Goal: Ask a question: Seek information or help from site administrators or community

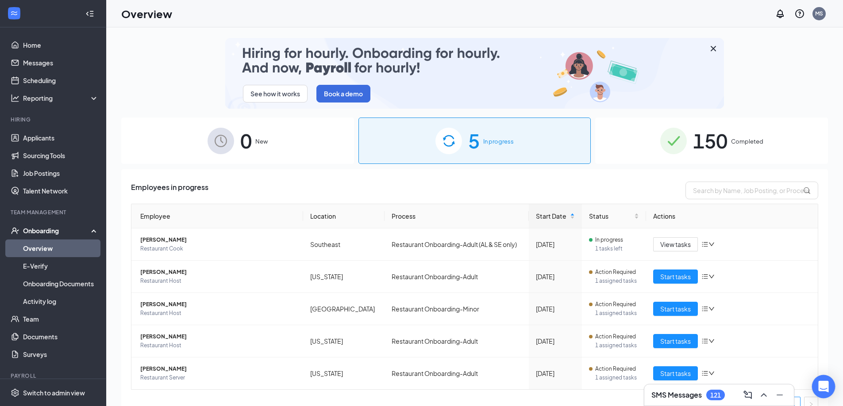
click at [824, 389] on icon "Open Intercom Messenger" at bounding box center [822, 386] width 11 height 11
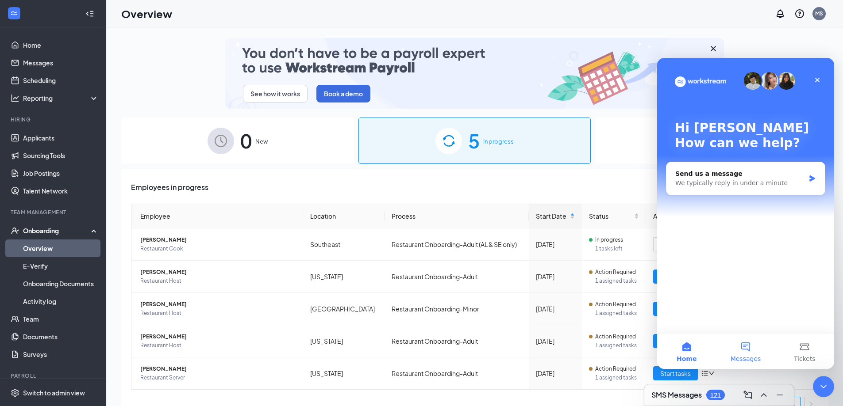
click at [746, 347] on button "Messages" at bounding box center [745, 351] width 59 height 35
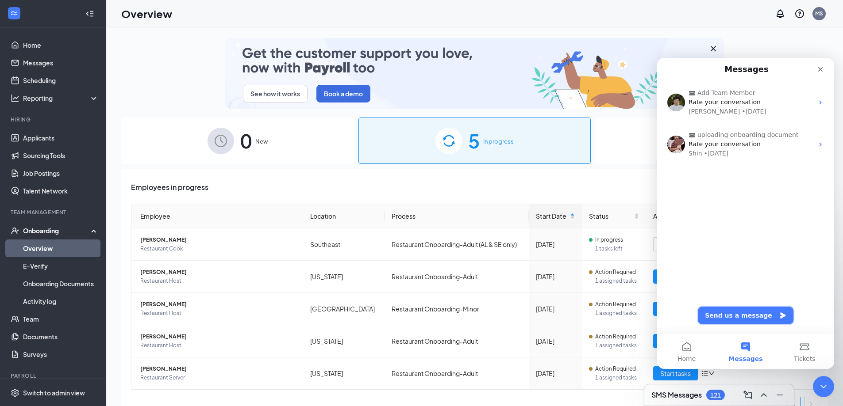
click at [729, 314] on button "Send us a message" at bounding box center [745, 316] width 96 height 18
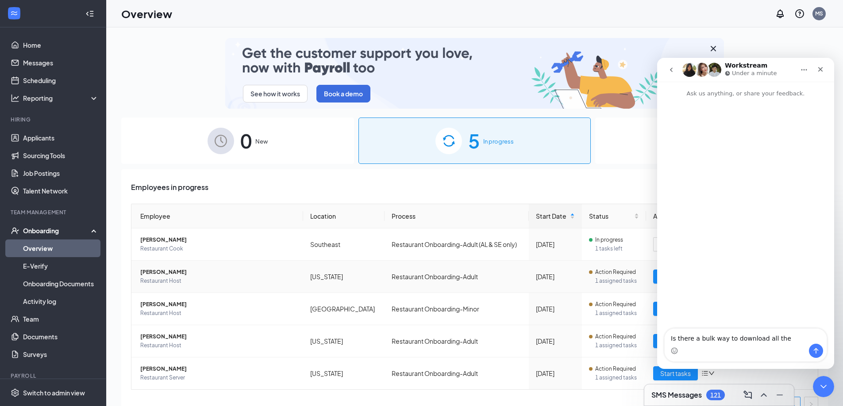
click at [323, 276] on td "Wyoming" at bounding box center [343, 277] width 81 height 32
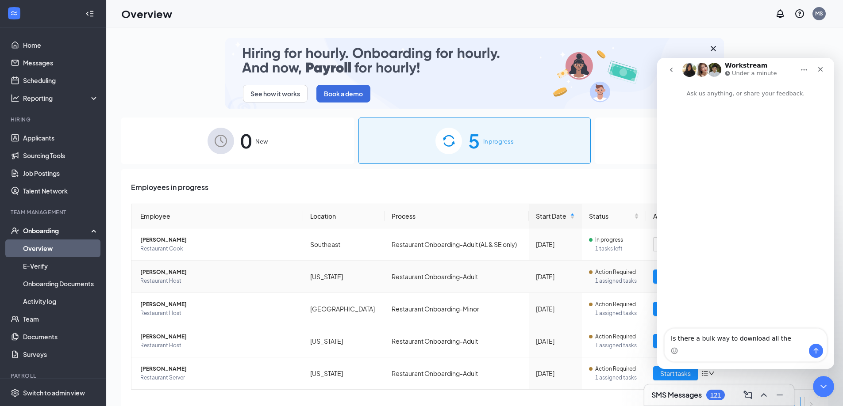
click at [384, 278] on td "Restaurant Onboarding-Adult" at bounding box center [456, 277] width 144 height 32
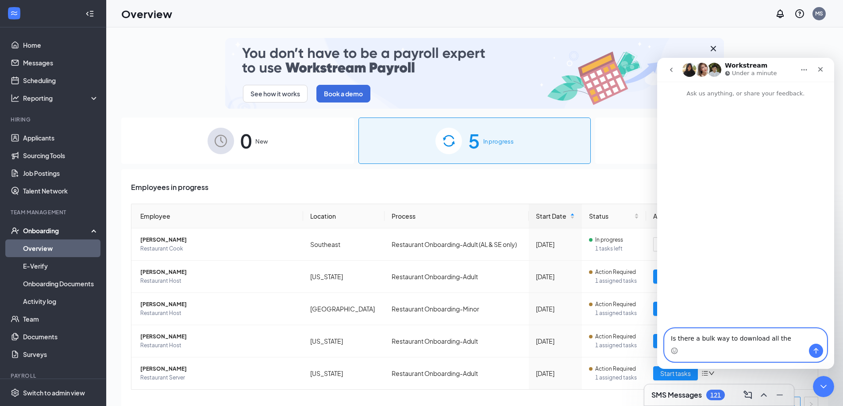
click at [782, 339] on textarea "Is there a bulk way to download all the" at bounding box center [745, 336] width 162 height 15
type textarea "Is there a bulk way to download all the documents we have uploaded to Workstream"
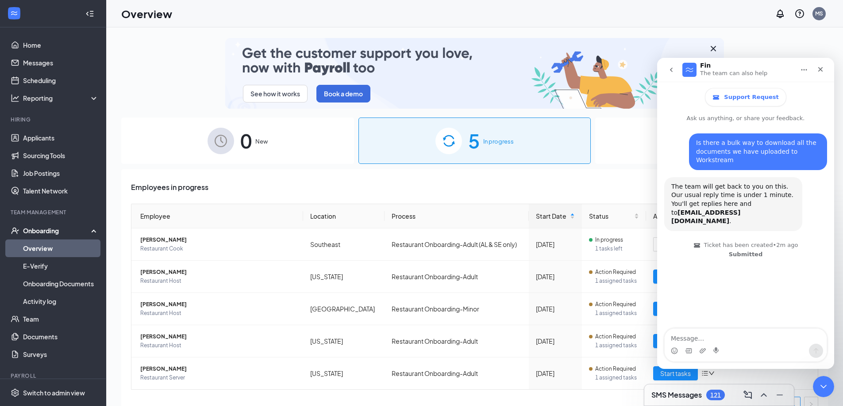
click at [678, 392] on h3 "SMS Messages" at bounding box center [676, 396] width 50 height 10
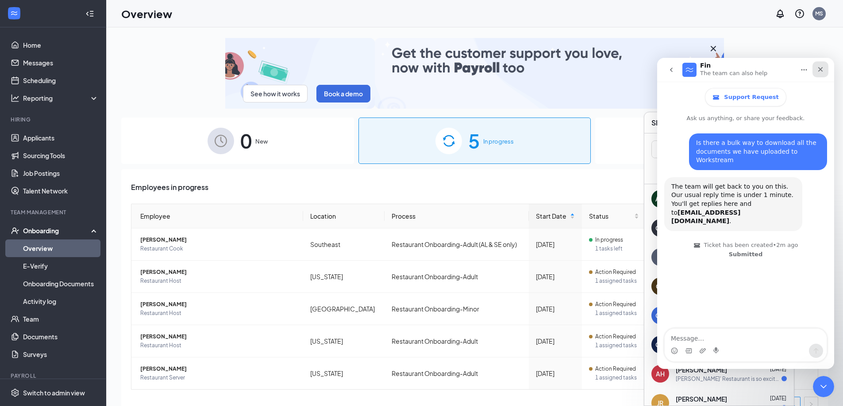
click at [820, 68] on icon "Close" at bounding box center [819, 69] width 7 height 7
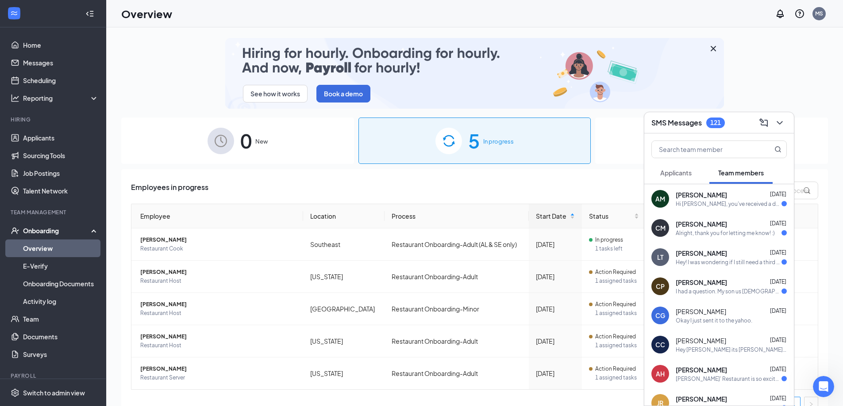
click at [709, 259] on div "Hey! I was wondering if I still need a third training shift before I can be off…" at bounding box center [728, 263] width 106 height 8
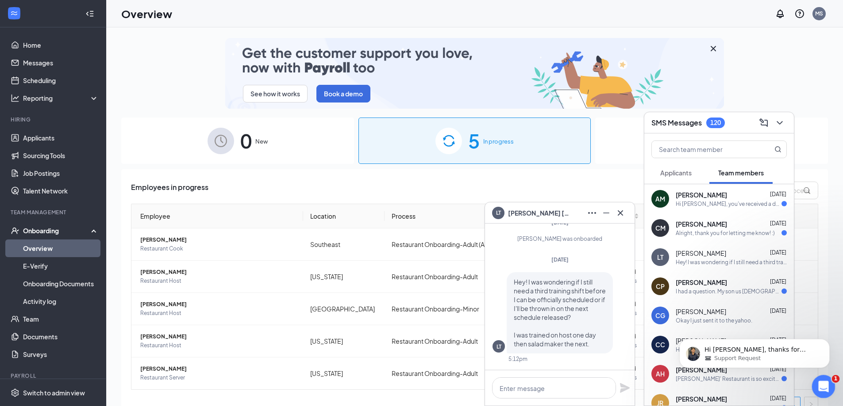
click at [820, 387] on icon "Open Intercom Messenger" at bounding box center [822, 386] width 15 height 15
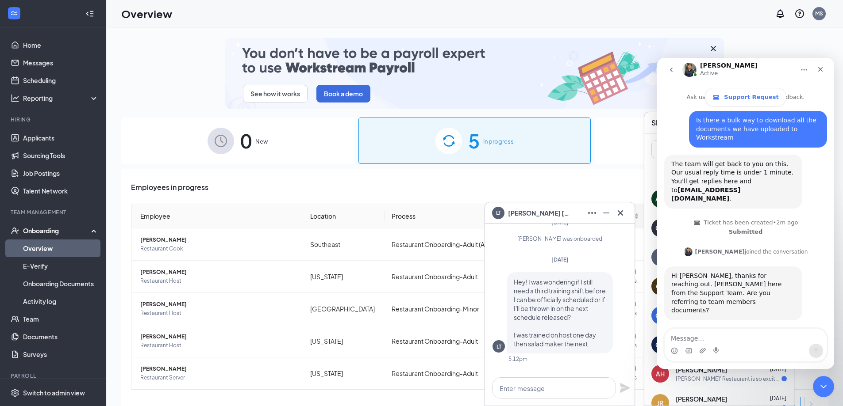
scroll to position [21, 0]
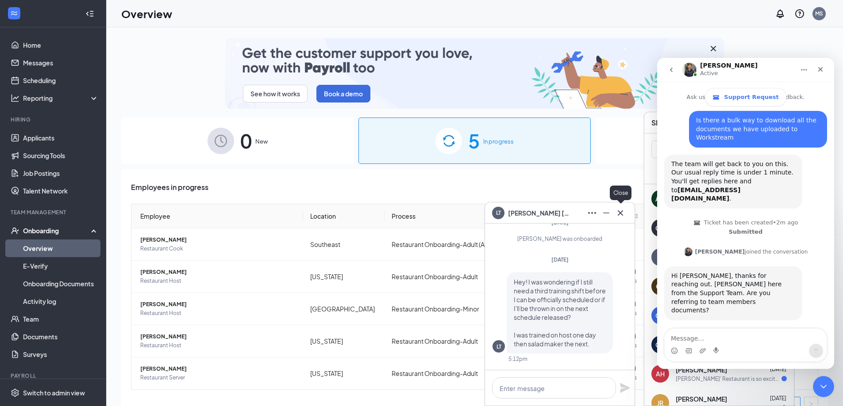
click at [619, 212] on icon "Cross" at bounding box center [619, 212] width 5 height 5
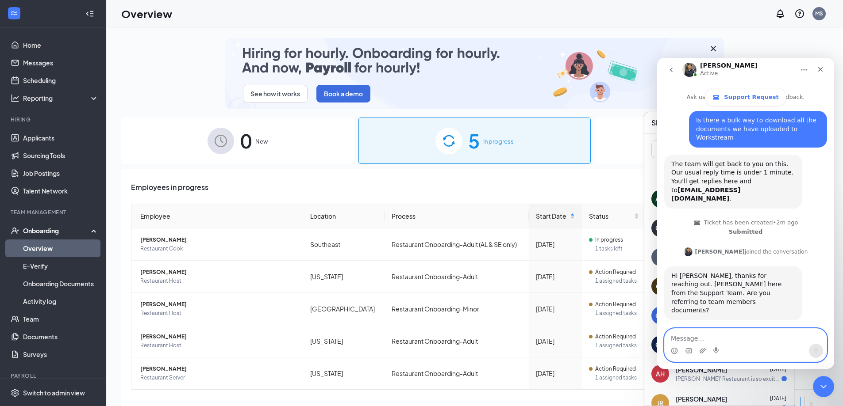
click at [709, 343] on textarea "Message…" at bounding box center [745, 336] width 162 height 15
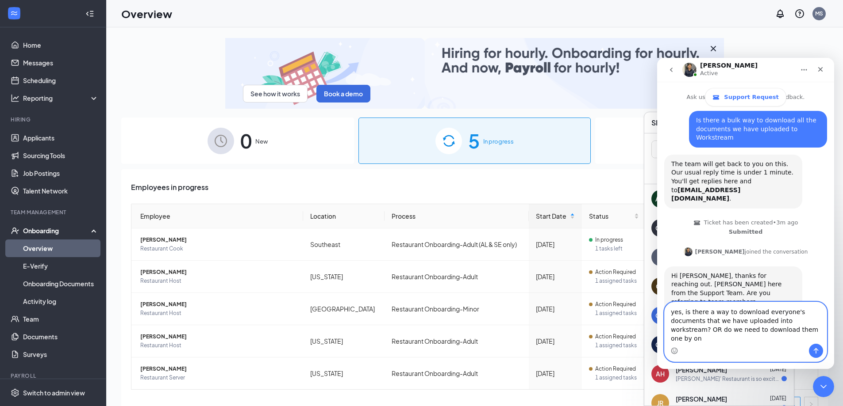
type textarea "yes, is there a way to download everyone's documents that we have uploaded into…"
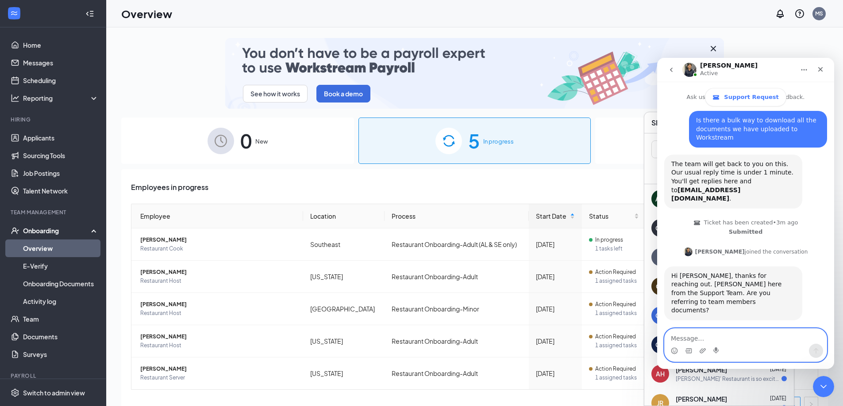
scroll to position [80, 0]
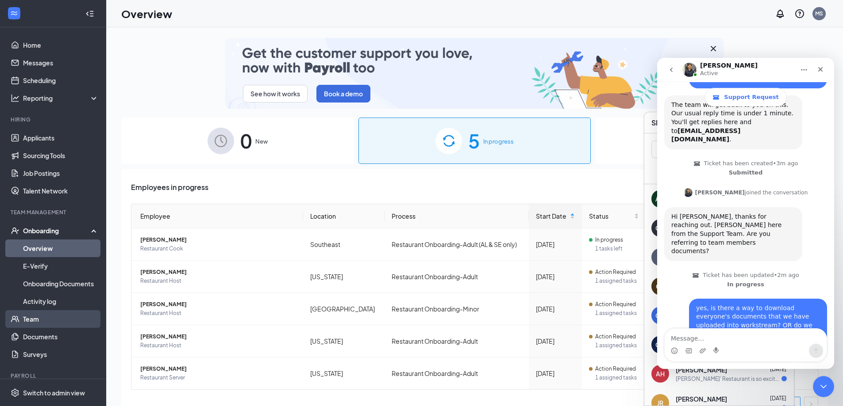
click at [39, 315] on link "Team" at bounding box center [61, 319] width 76 height 18
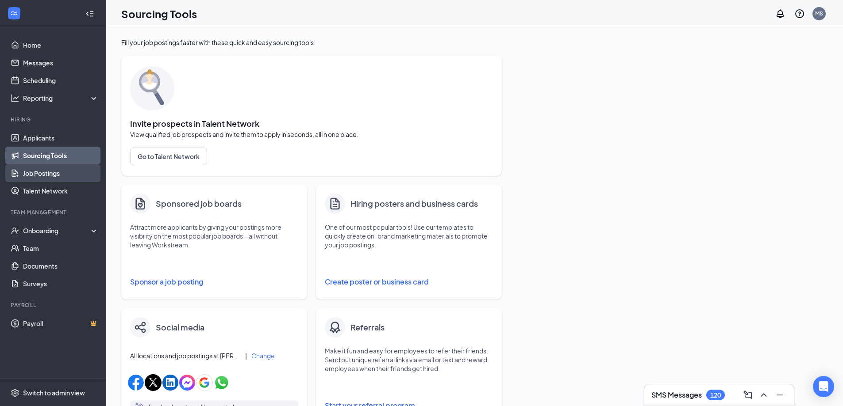
click at [38, 175] on link "Job Postings" at bounding box center [61, 174] width 76 height 18
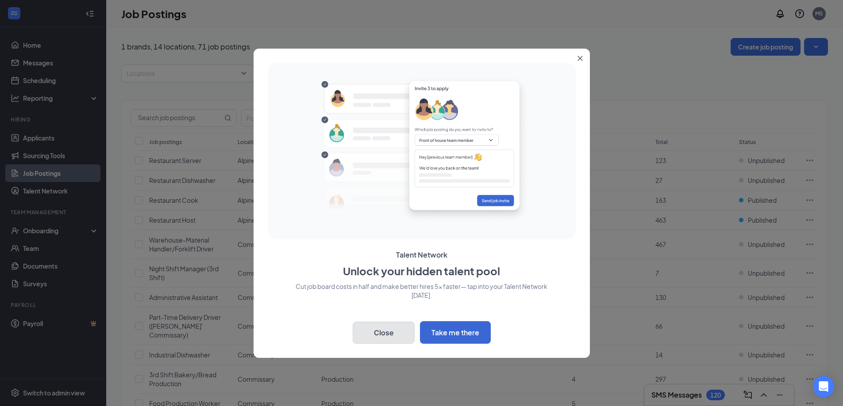
click at [387, 334] on button "Close" at bounding box center [384, 333] width 62 height 22
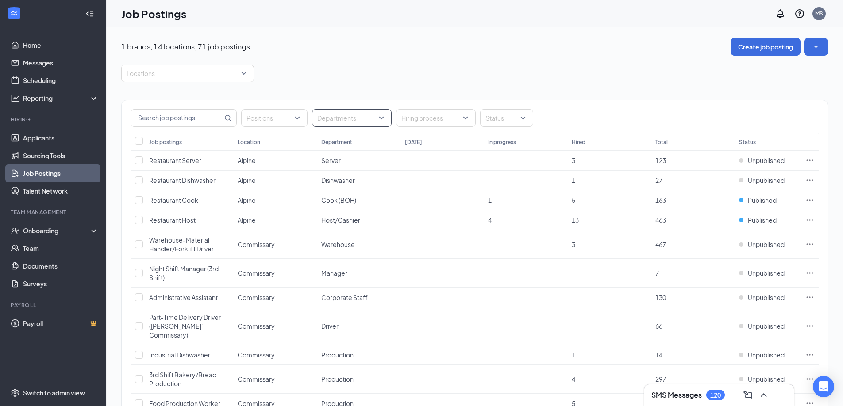
click at [380, 119] on div at bounding box center [347, 118] width 66 height 14
click at [381, 115] on div "Departments" at bounding box center [352, 118] width 80 height 18
click at [382, 119] on div "Departments" at bounding box center [352, 118] width 80 height 18
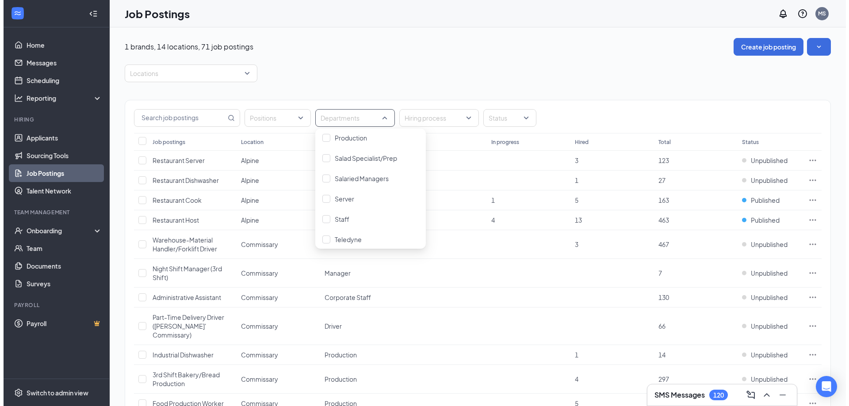
scroll to position [265, 0]
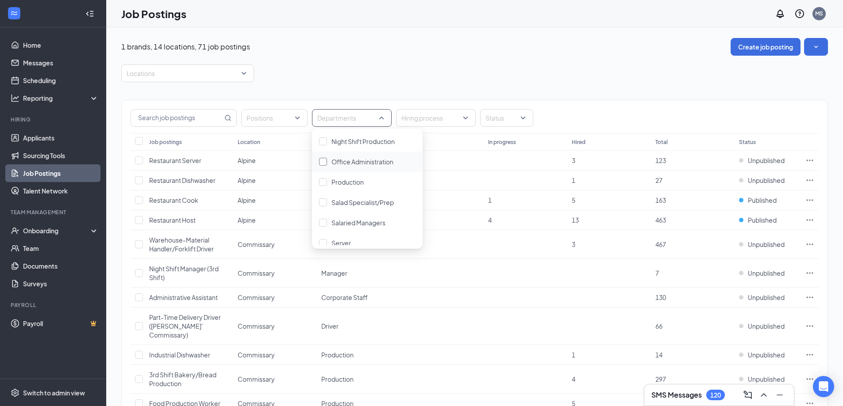
click at [374, 161] on span "Office Administration" at bounding box center [362, 162] width 62 height 8
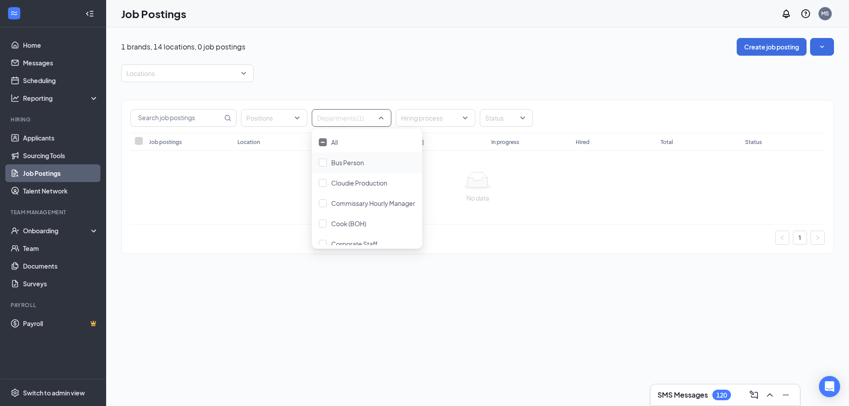
click at [490, 61] on div "1 brands, 14 locations, 0 job postings Create job posting Locations Positions D…" at bounding box center [477, 150] width 713 height 225
click at [370, 117] on div at bounding box center [347, 118] width 66 height 14
click at [324, 142] on img at bounding box center [323, 143] width 4 height 2
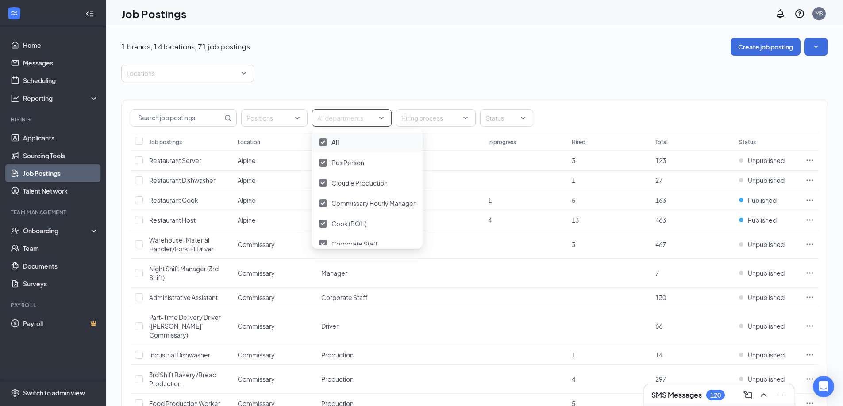
click at [749, 142] on th "Status" at bounding box center [767, 142] width 66 height 18
click at [526, 117] on div "Status" at bounding box center [506, 118] width 53 height 18
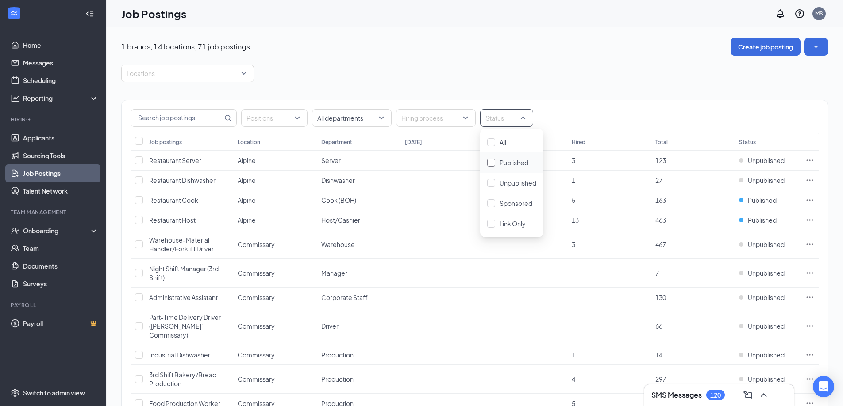
click at [493, 158] on div "Published" at bounding box center [511, 163] width 49 height 10
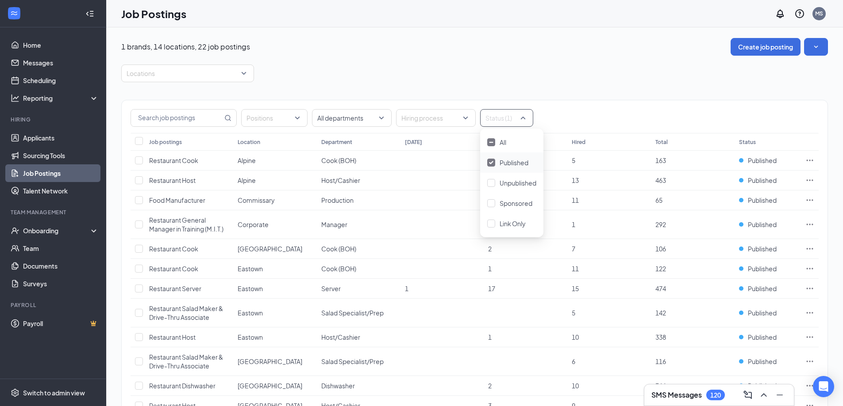
click at [605, 77] on div "Locations" at bounding box center [474, 74] width 706 height 18
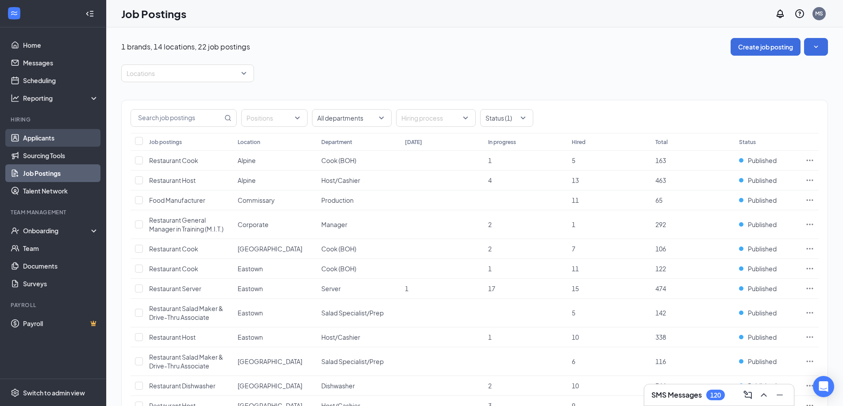
click at [48, 135] on link "Applicants" at bounding box center [61, 138] width 76 height 18
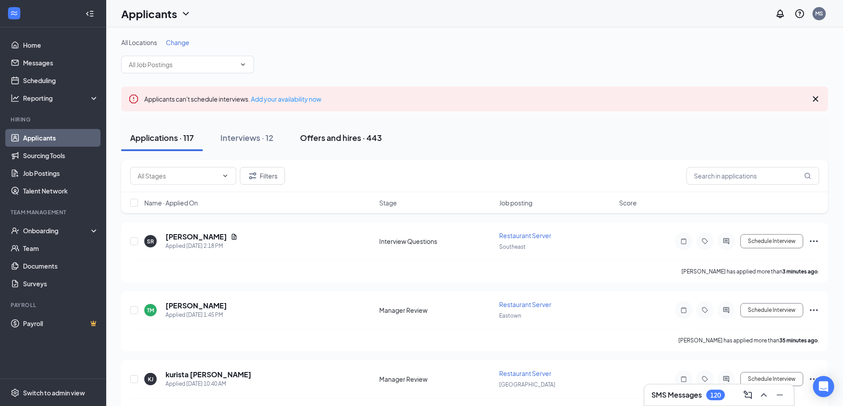
click at [328, 138] on div "Offers and hires · 443" at bounding box center [341, 137] width 82 height 11
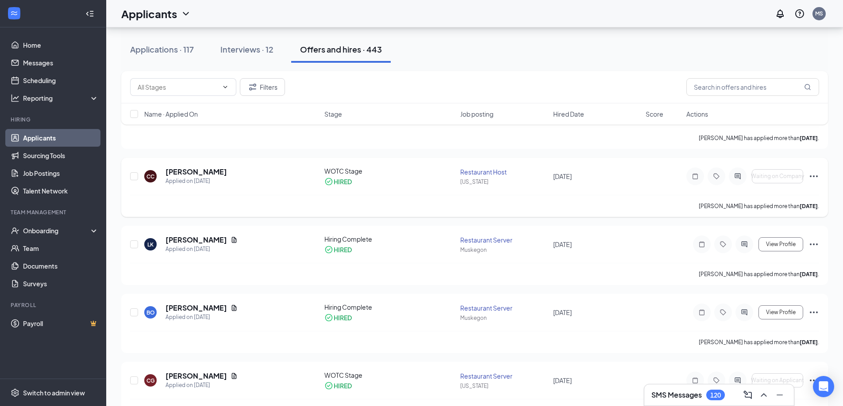
scroll to position [88, 0]
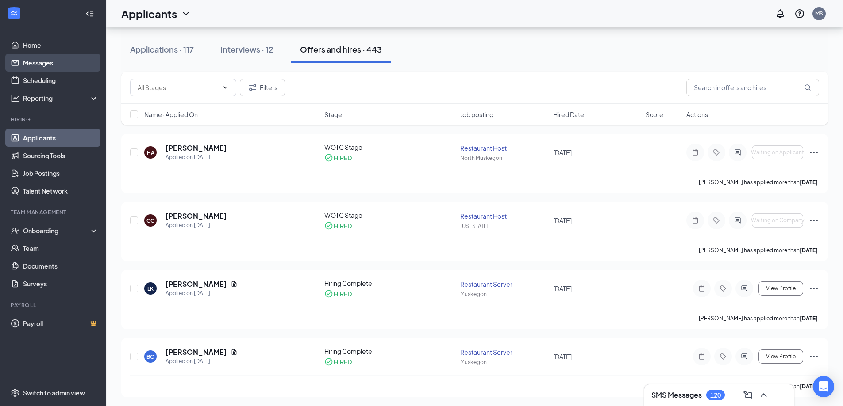
click at [31, 65] on link "Messages" at bounding box center [61, 63] width 76 height 18
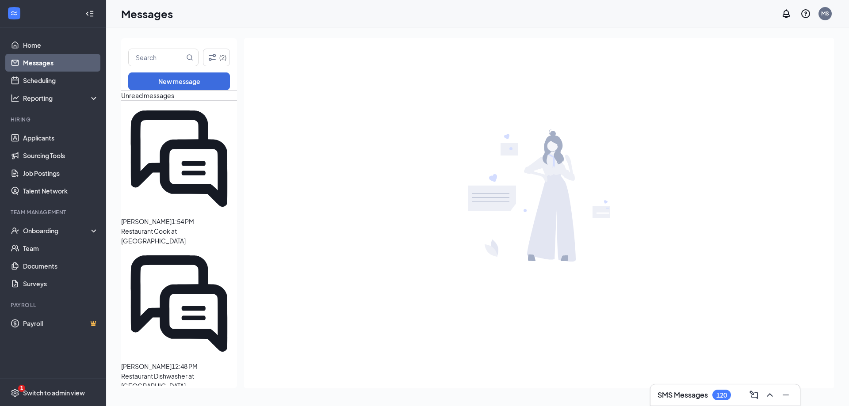
click at [27, 48] on link "Home" at bounding box center [61, 45] width 76 height 18
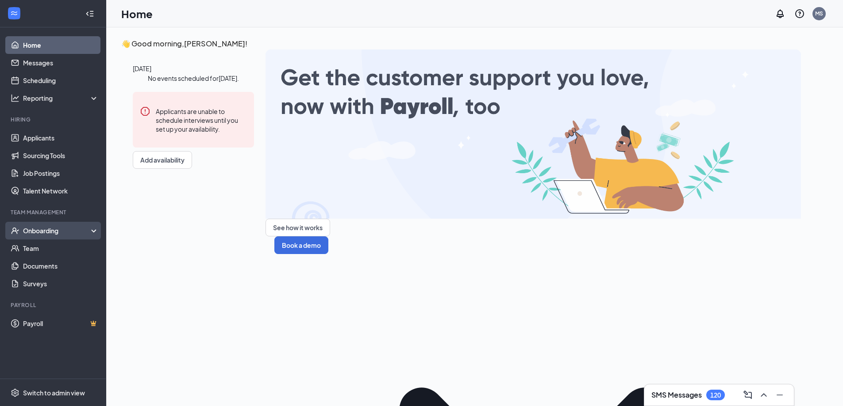
click at [65, 234] on div "Onboarding" at bounding box center [57, 230] width 68 height 9
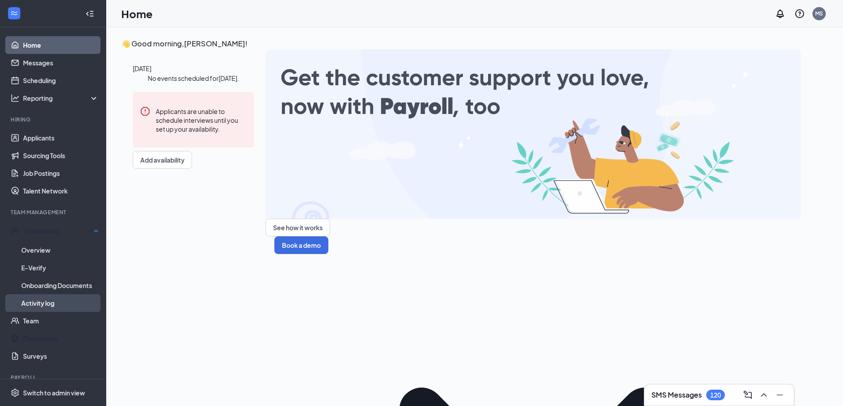
scroll to position [28, 0]
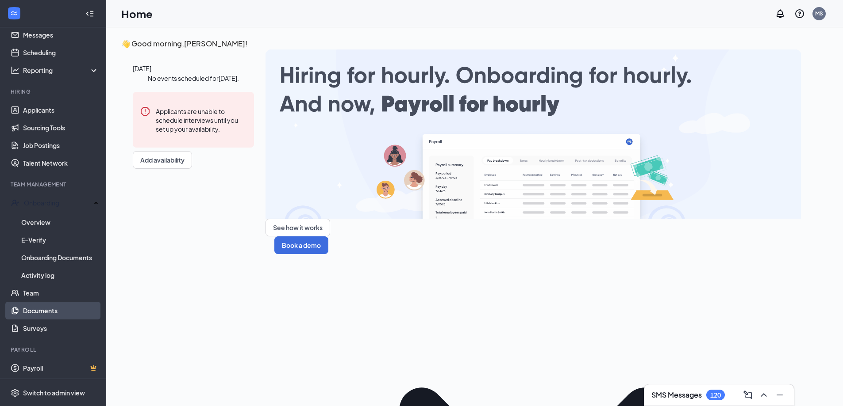
click at [54, 311] on link "Documents" at bounding box center [61, 311] width 76 height 18
